Goal: Task Accomplishment & Management: Use online tool/utility

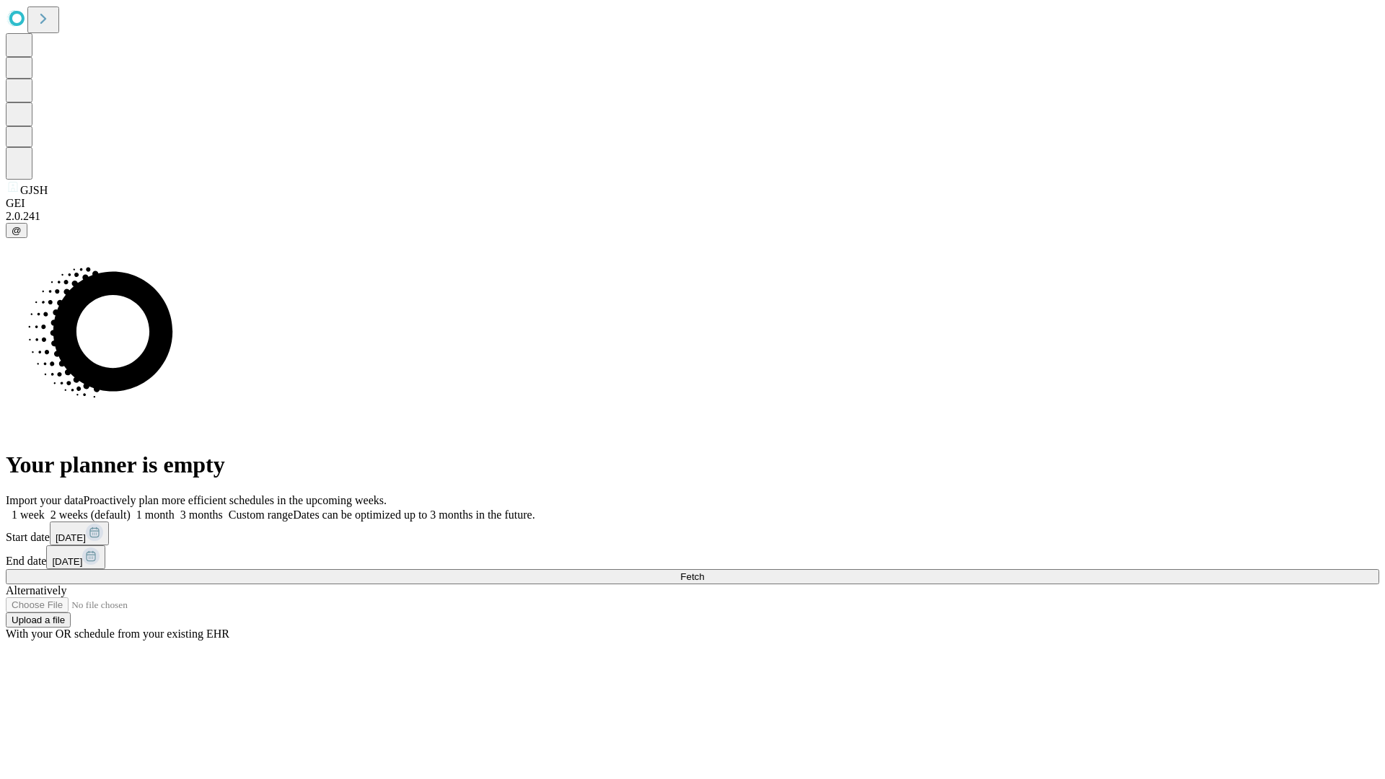
click at [704, 571] on span "Fetch" at bounding box center [692, 576] width 24 height 11
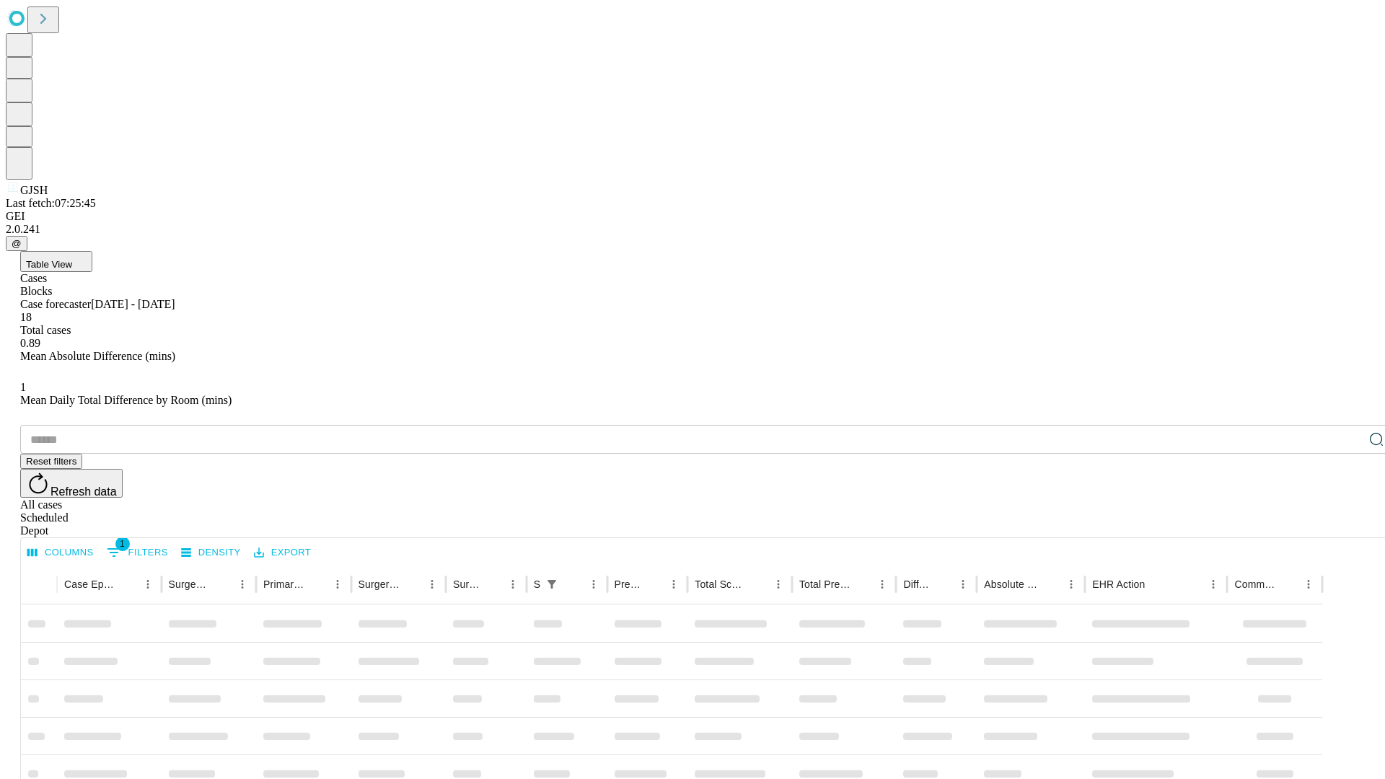
click at [1348, 525] on div "Depot" at bounding box center [707, 531] width 1374 height 13
